Goal: Find specific page/section: Find specific page/section

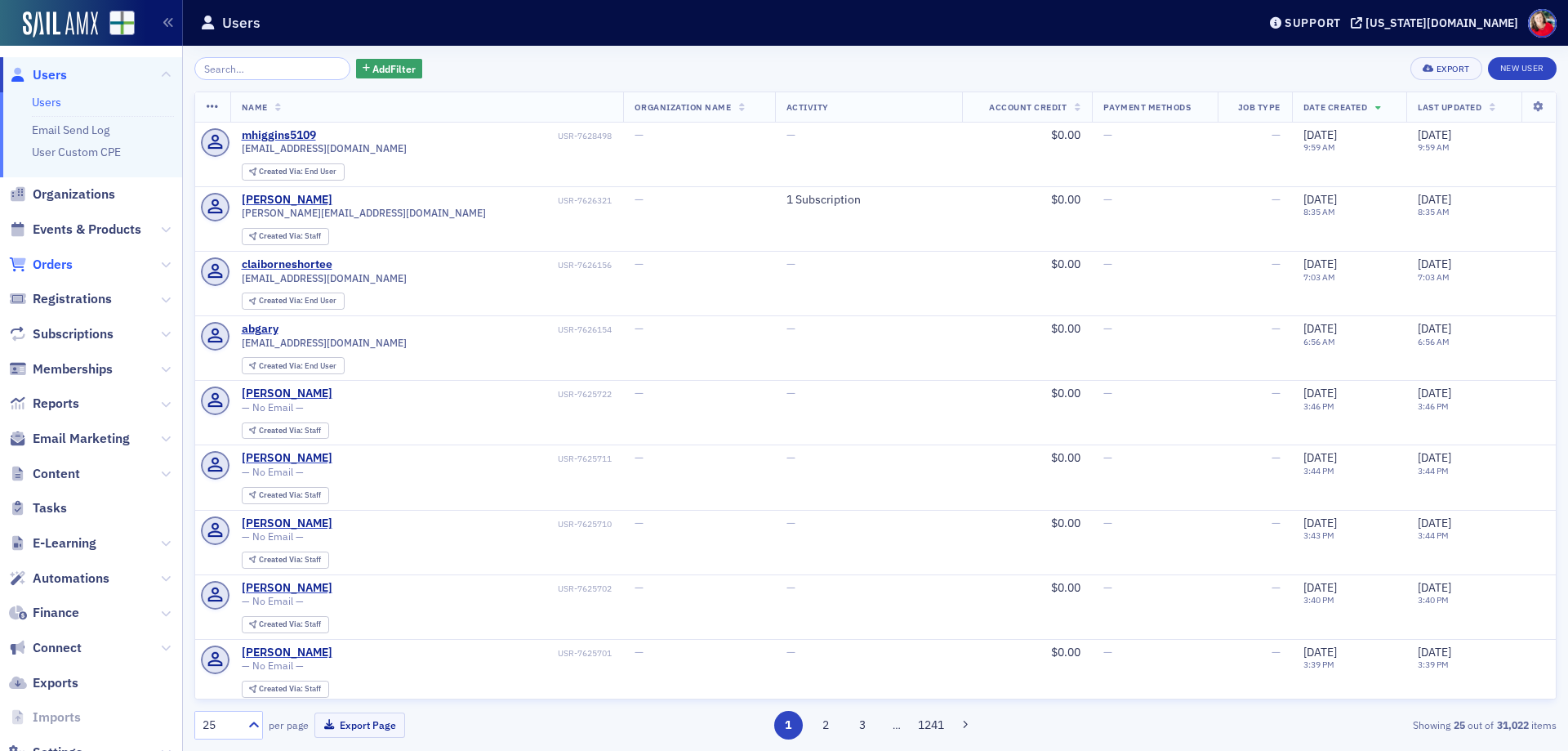
click at [59, 267] on span "Orders" at bounding box center [52, 265] width 40 height 18
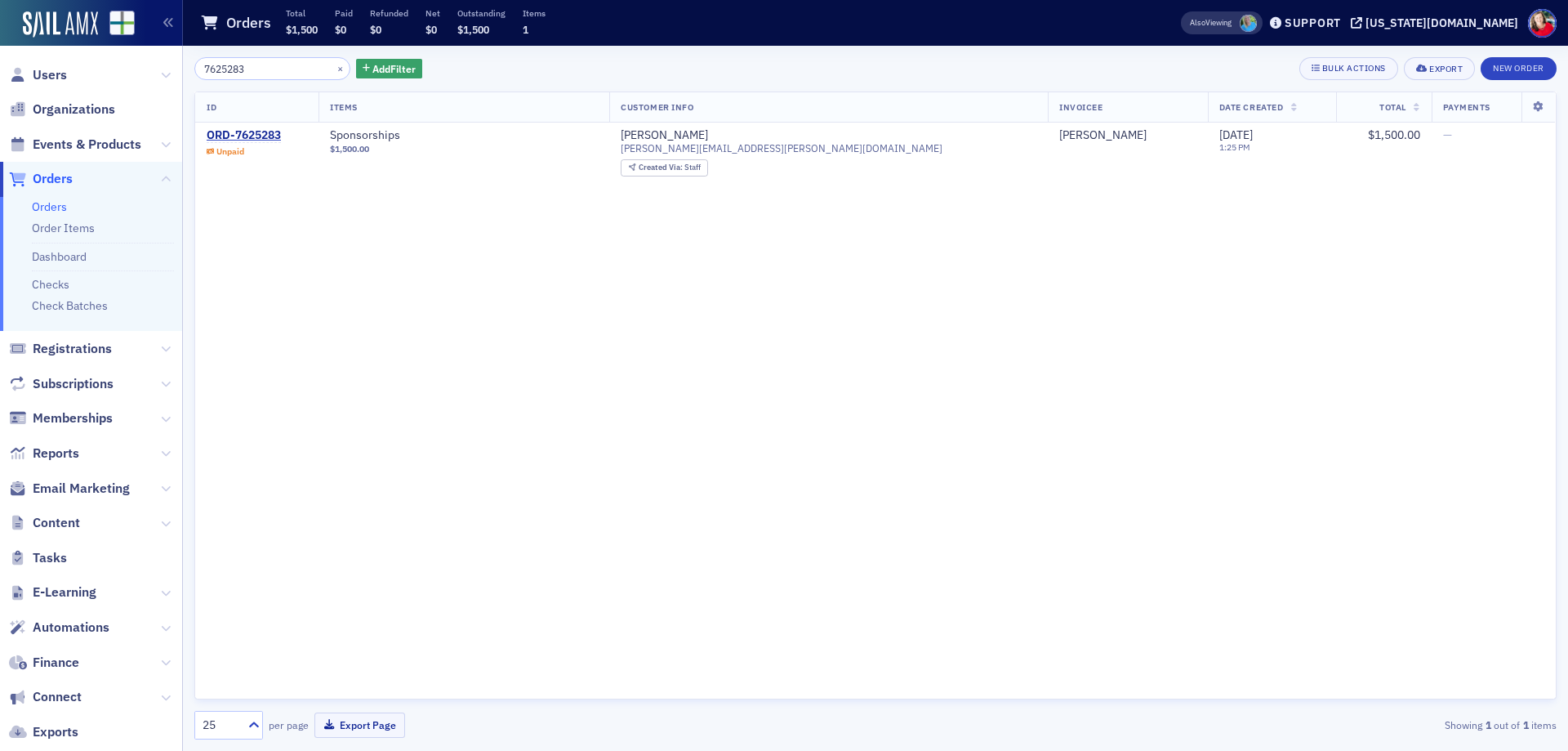
type input "7625283"
drag, startPoint x: 266, startPoint y: 70, endPoint x: 178, endPoint y: 69, distance: 88.0
click at [178, 69] on div "Users Organizations Events & Products Orders Orders Order Items Dashboard Check…" at bounding box center [784, 376] width 1568 height 751
drag, startPoint x: 867, startPoint y: 149, endPoint x: 684, endPoint y: 153, distance: 183.0
click at [684, 153] on td "[PERSON_NAME] [PERSON_NAME][EMAIL_ADDRESS][PERSON_NAME][DOMAIN_NAME] Created Vi…" at bounding box center [829, 152] width 438 height 59
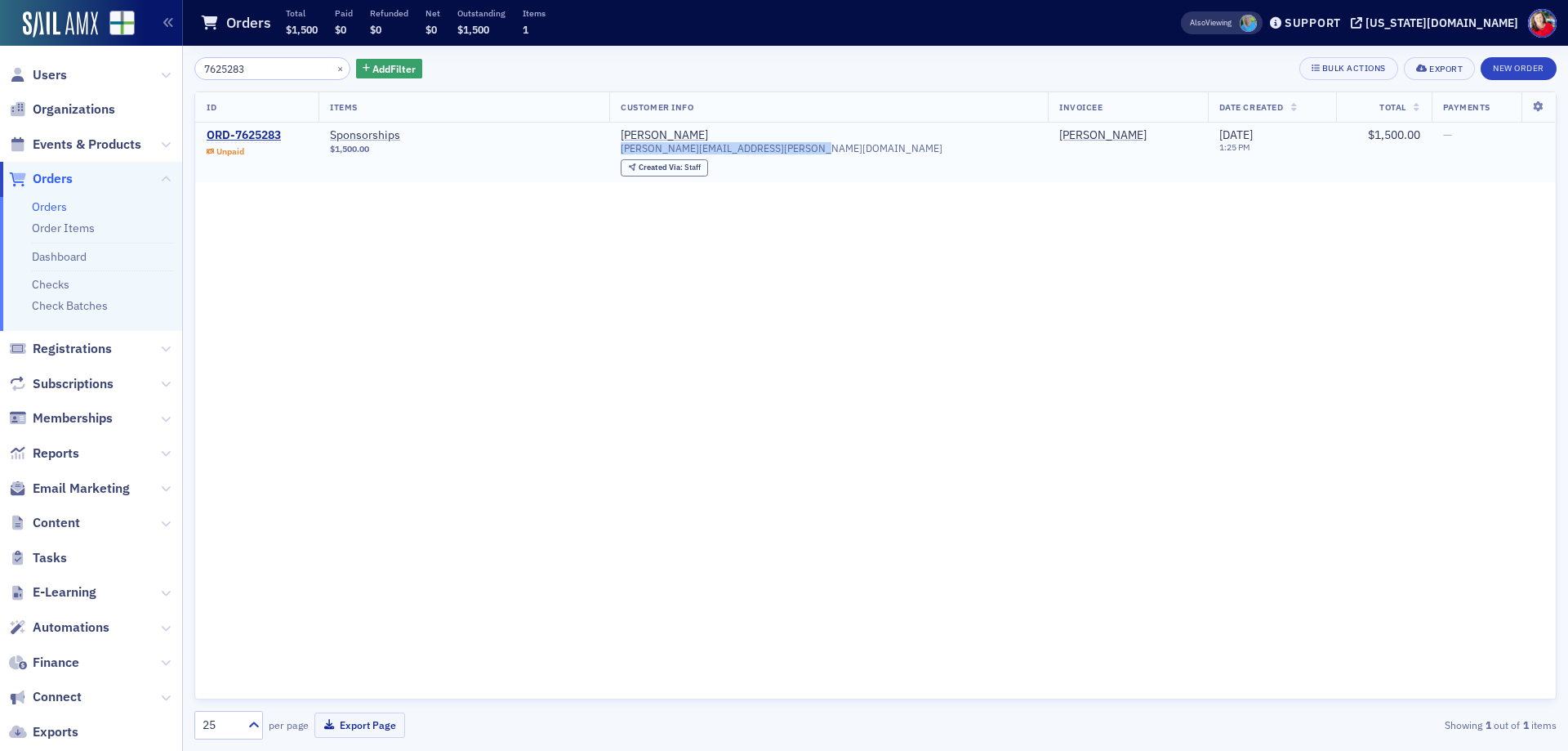
copy span "[PERSON_NAME][EMAIL_ADDRESS][PERSON_NAME][DOMAIN_NAME]"
